Goal: Task Accomplishment & Management: Use online tool/utility

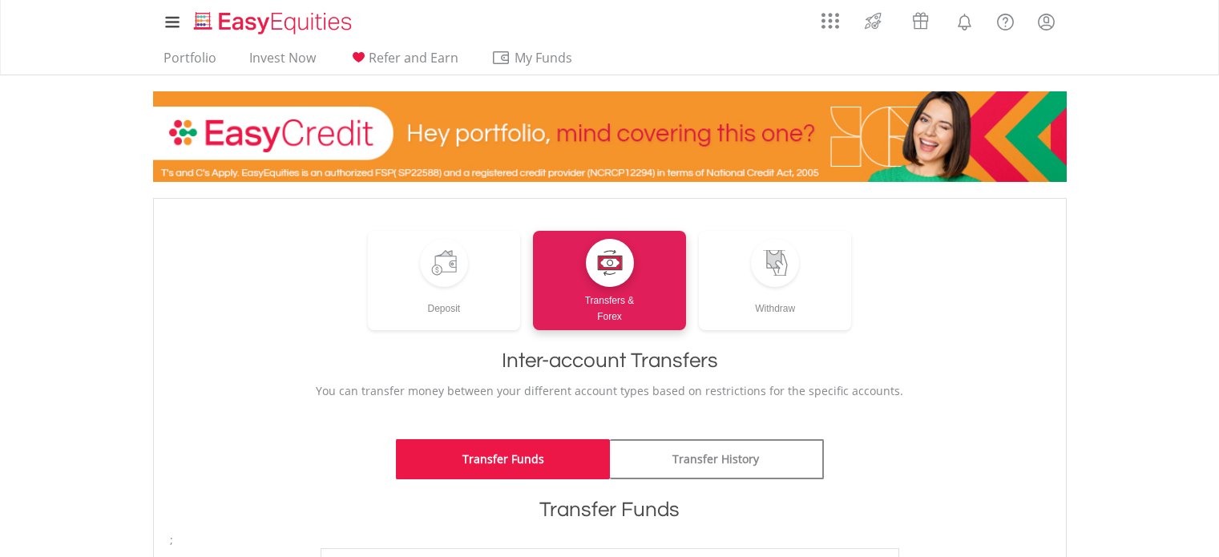
scroll to position [322, 0]
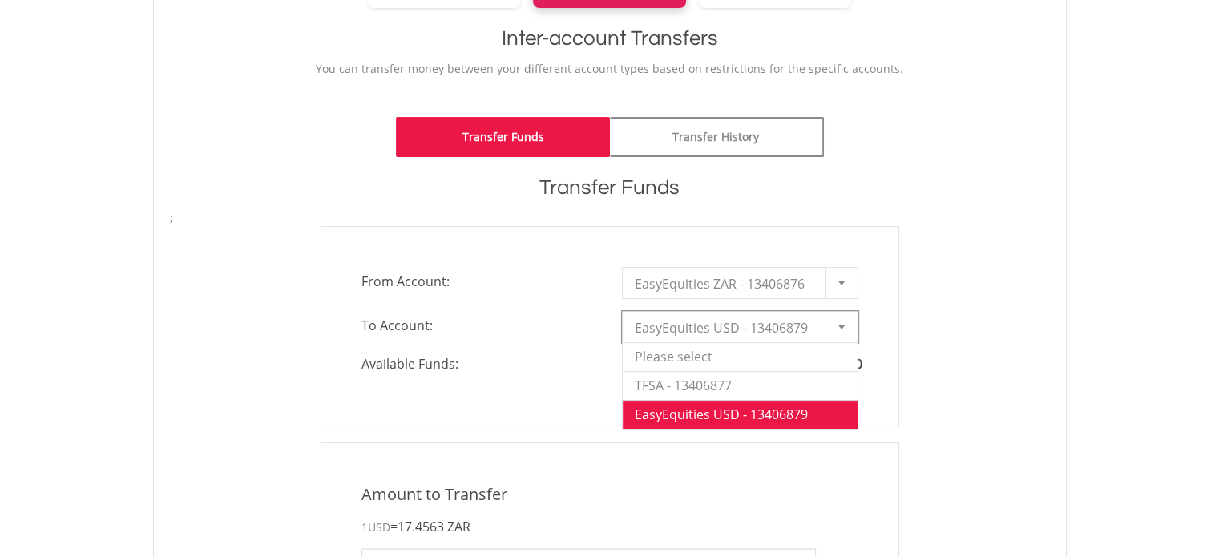
click at [710, 328] on span "EasyEquities USD - 13406879" at bounding box center [728, 328] width 187 height 32
click at [726, 381] on li "TFSA - 13406877" at bounding box center [740, 385] width 235 height 29
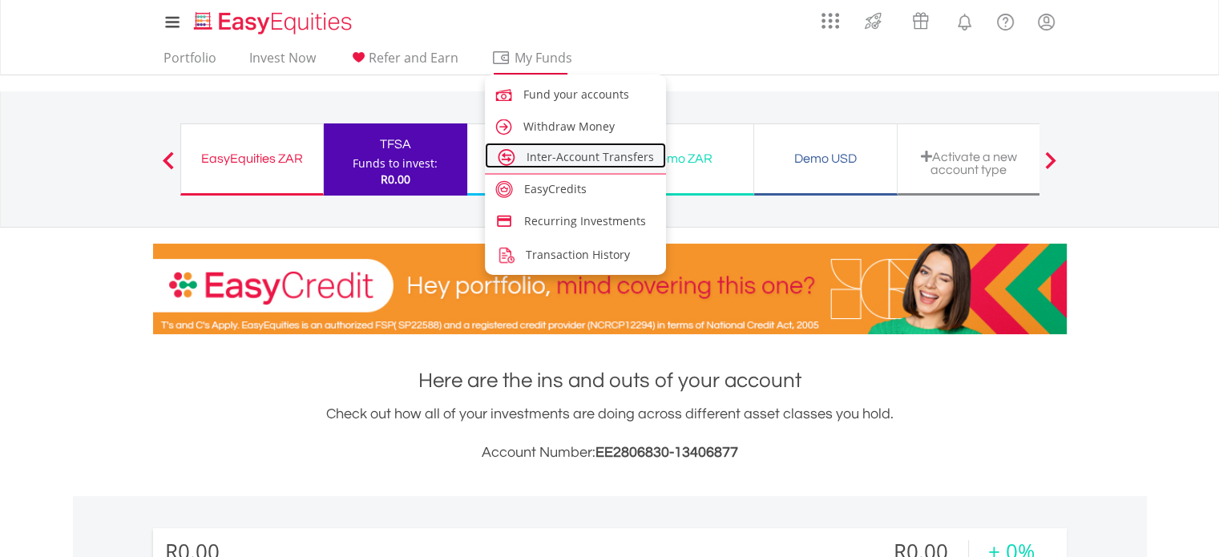
click at [555, 149] on span "Inter-Account Transfers" at bounding box center [589, 156] width 127 height 15
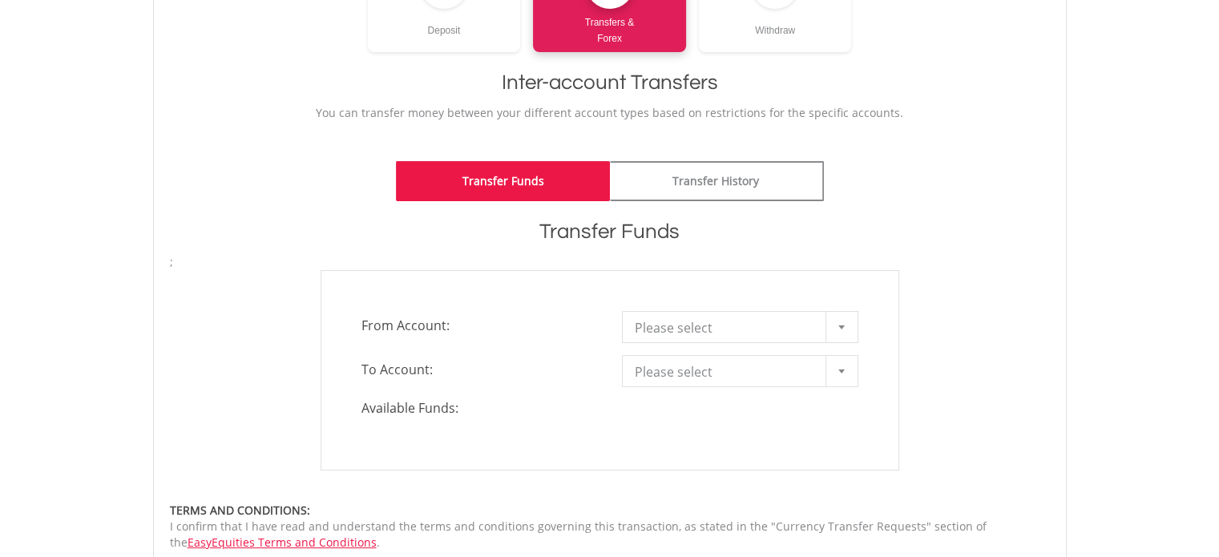
scroll to position [279, 0]
